Goal: Transaction & Acquisition: Purchase product/service

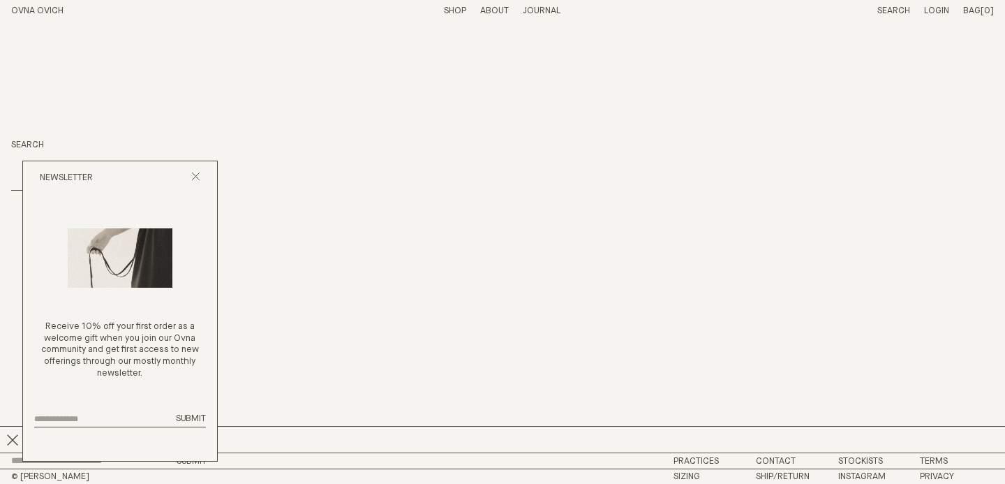
click at [195, 175] on div "Newsletter" at bounding box center [120, 177] width 194 height 33
click at [460, 8] on link "Shop" at bounding box center [455, 10] width 22 height 9
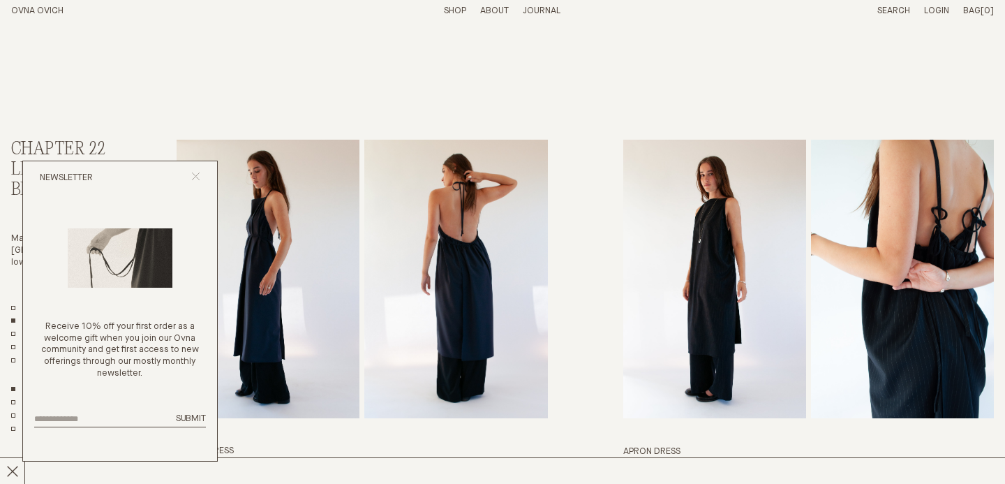
click at [193, 179] on icon "Close popup" at bounding box center [195, 176] width 9 height 9
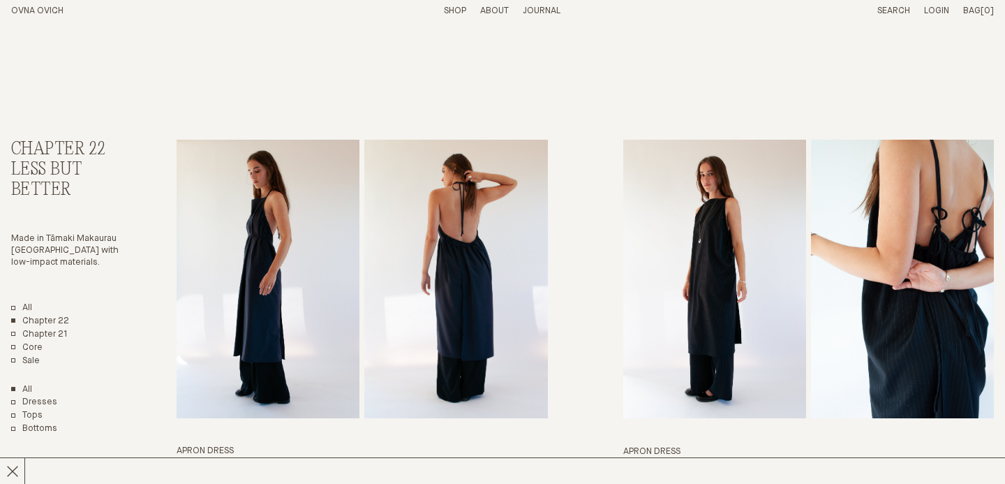
click at [893, 10] on link "Search" at bounding box center [893, 10] width 33 height 9
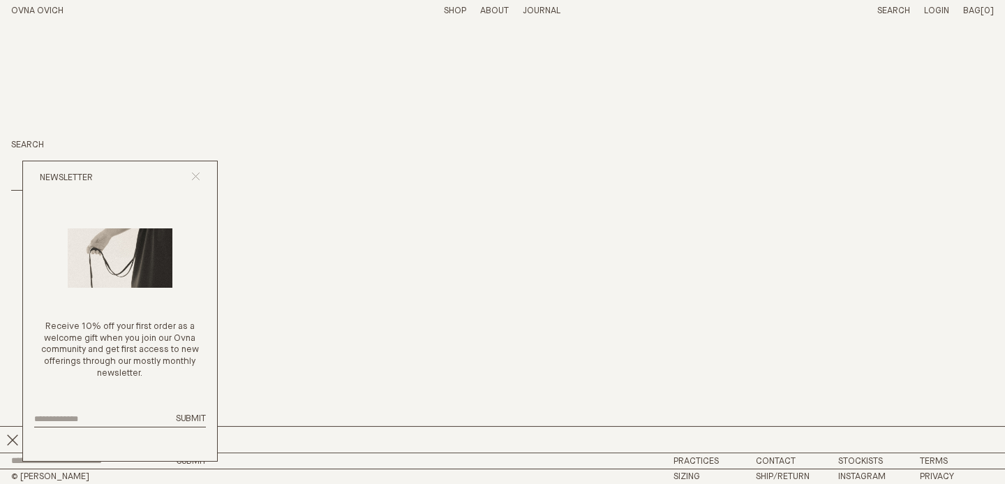
click at [195, 177] on icon "Close popup" at bounding box center [195, 176] width 9 height 9
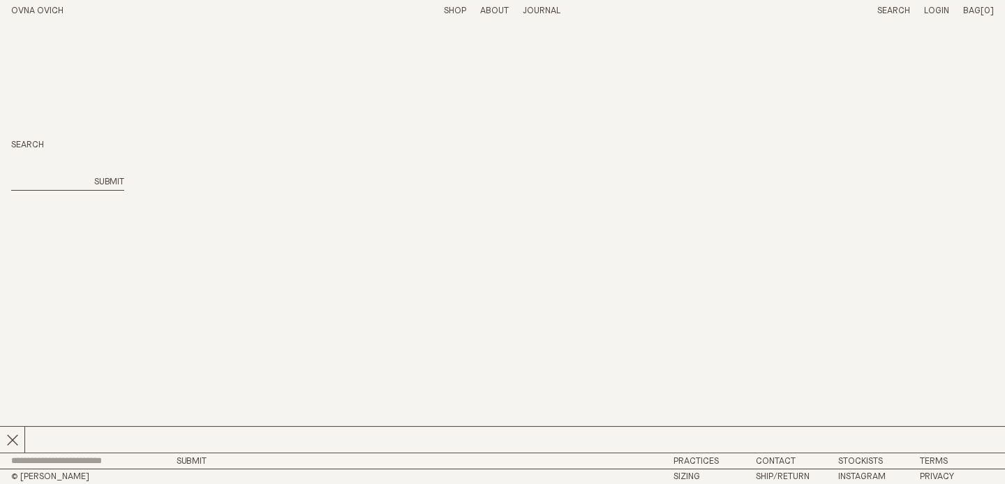
click at [44, 179] on input "search" at bounding box center [48, 183] width 75 height 12
type input "********"
click at [107, 181] on button "Submit" at bounding box center [109, 183] width 30 height 12
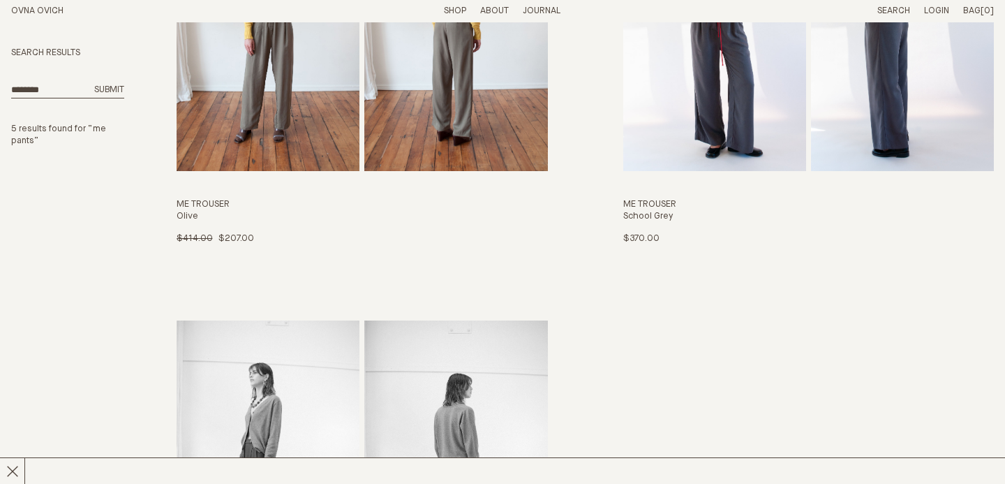
scroll to position [672, 0]
